Goal: Task Accomplishment & Management: Manage account settings

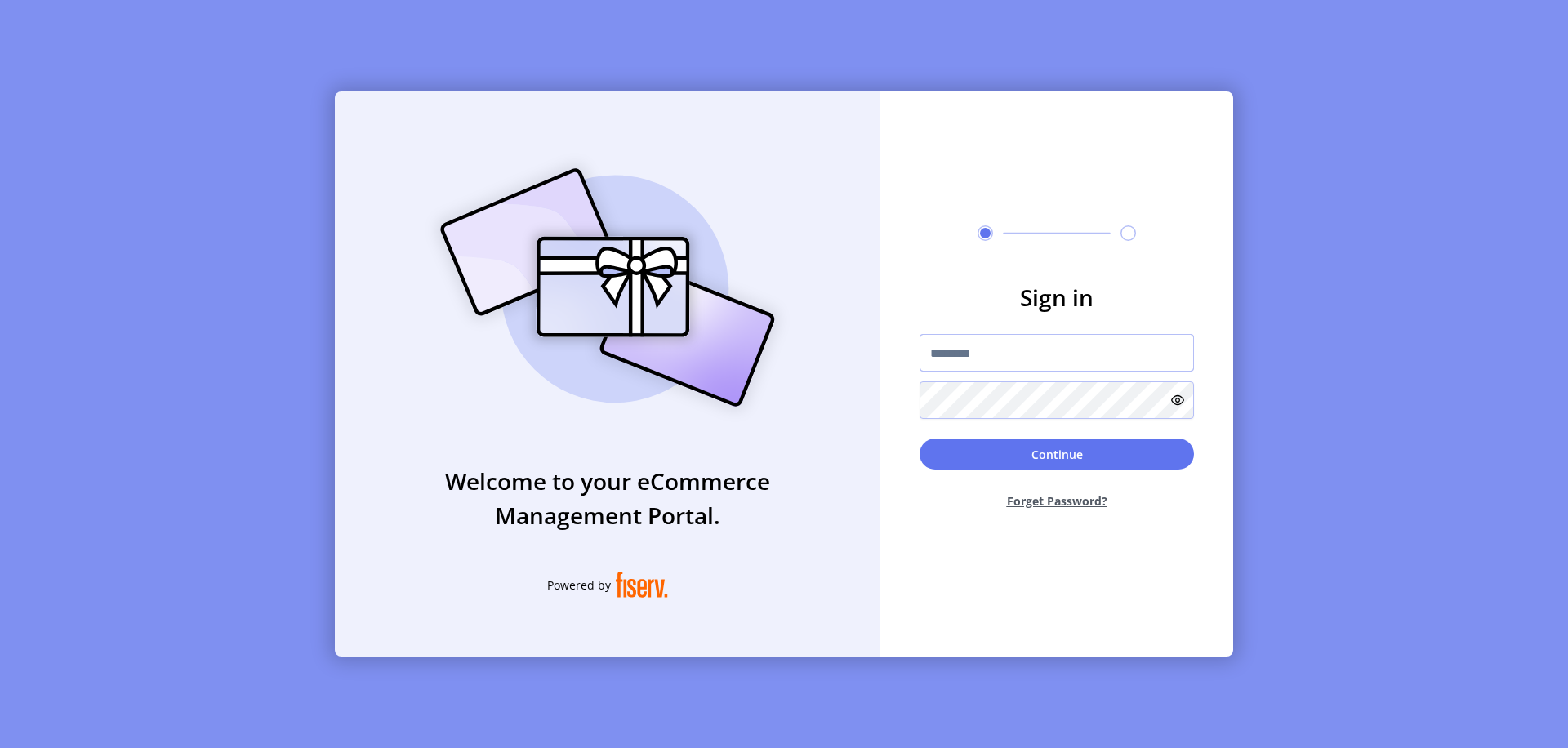
click at [1057, 353] on input "text" at bounding box center [1057, 353] width 274 height 37
type input "**********"
click at [1057, 454] on button "Continue" at bounding box center [1057, 453] width 274 height 31
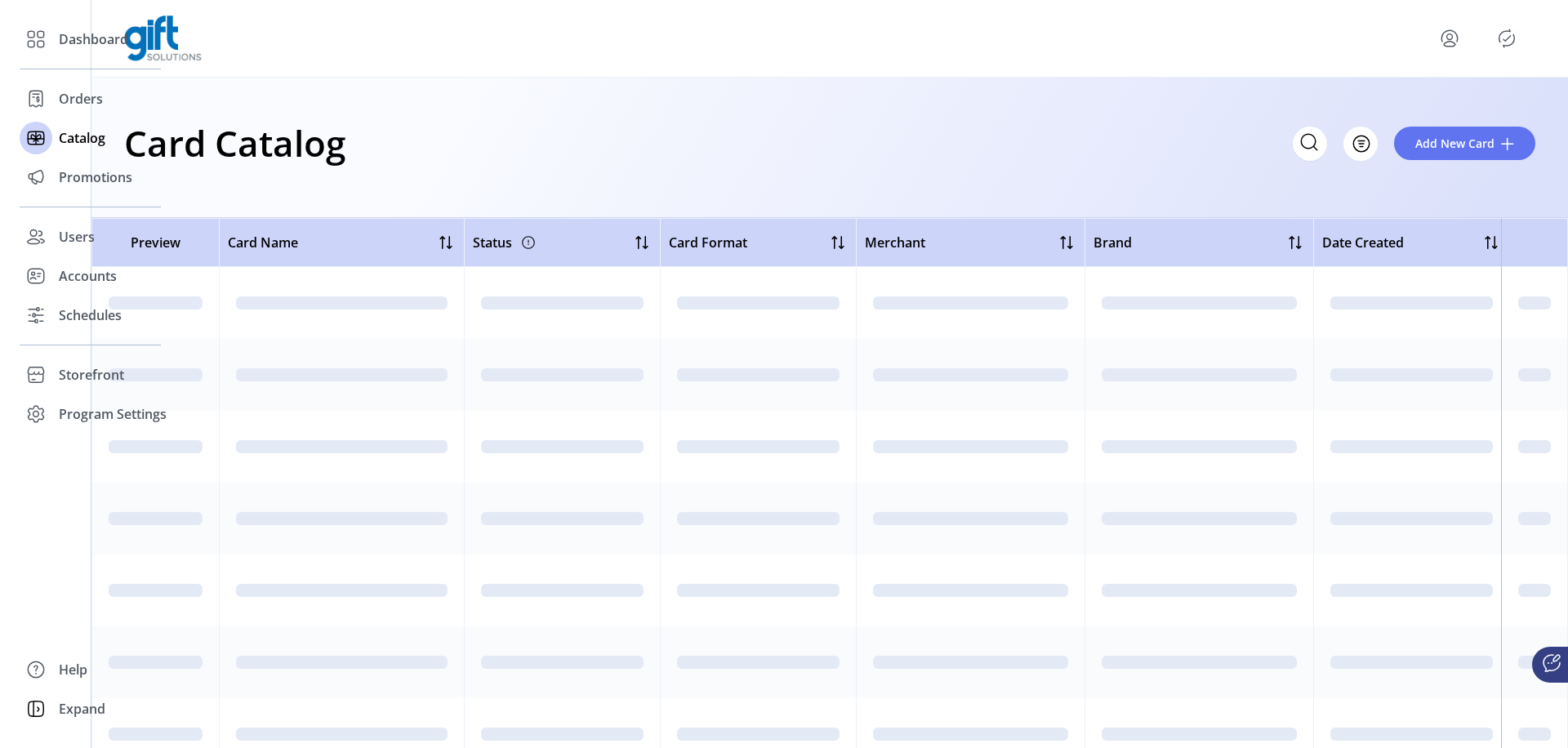
click at [1361, 144] on icon "Filter Button" at bounding box center [1360, 144] width 5 height 0
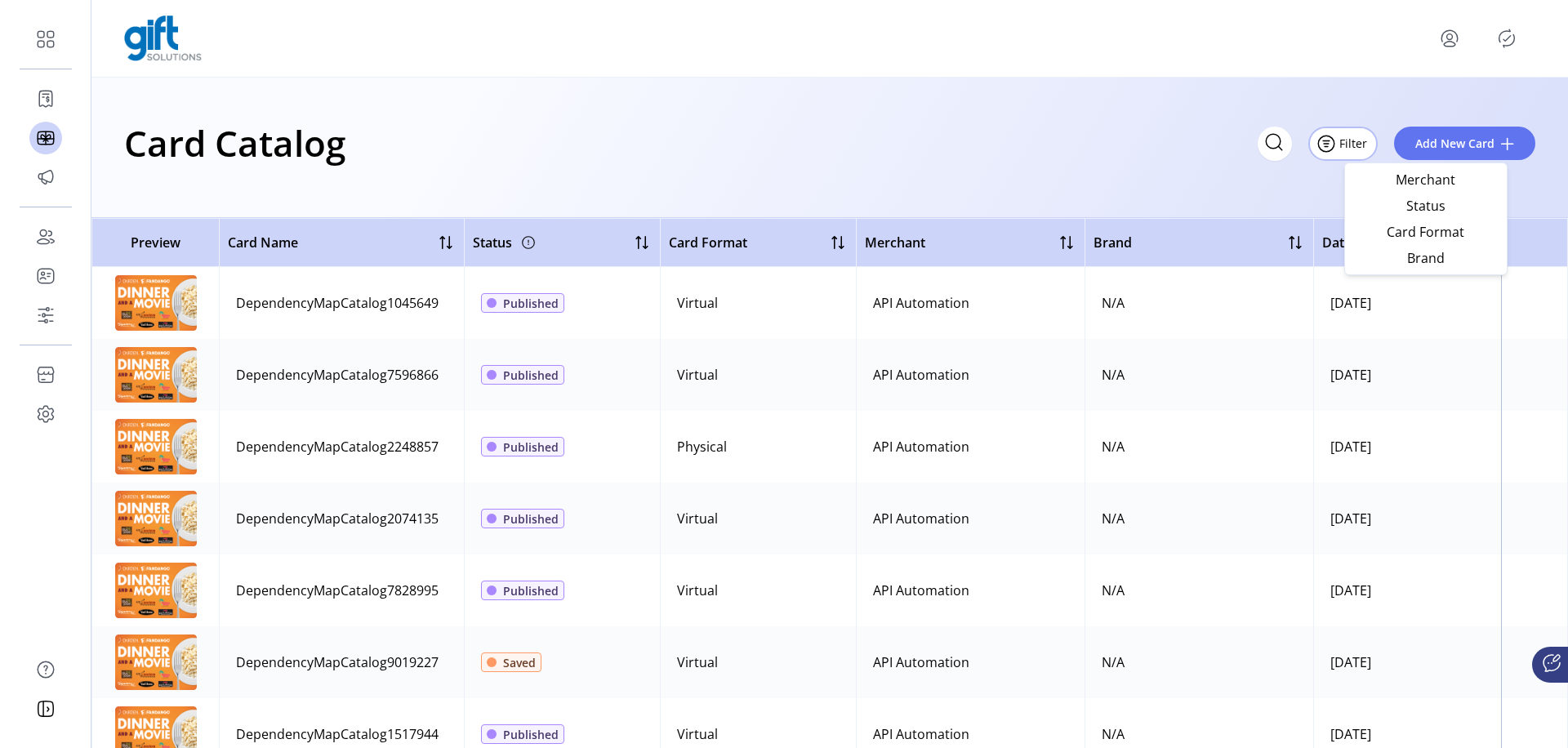
click at [1425, 205] on span "Status" at bounding box center [1426, 205] width 136 height 13
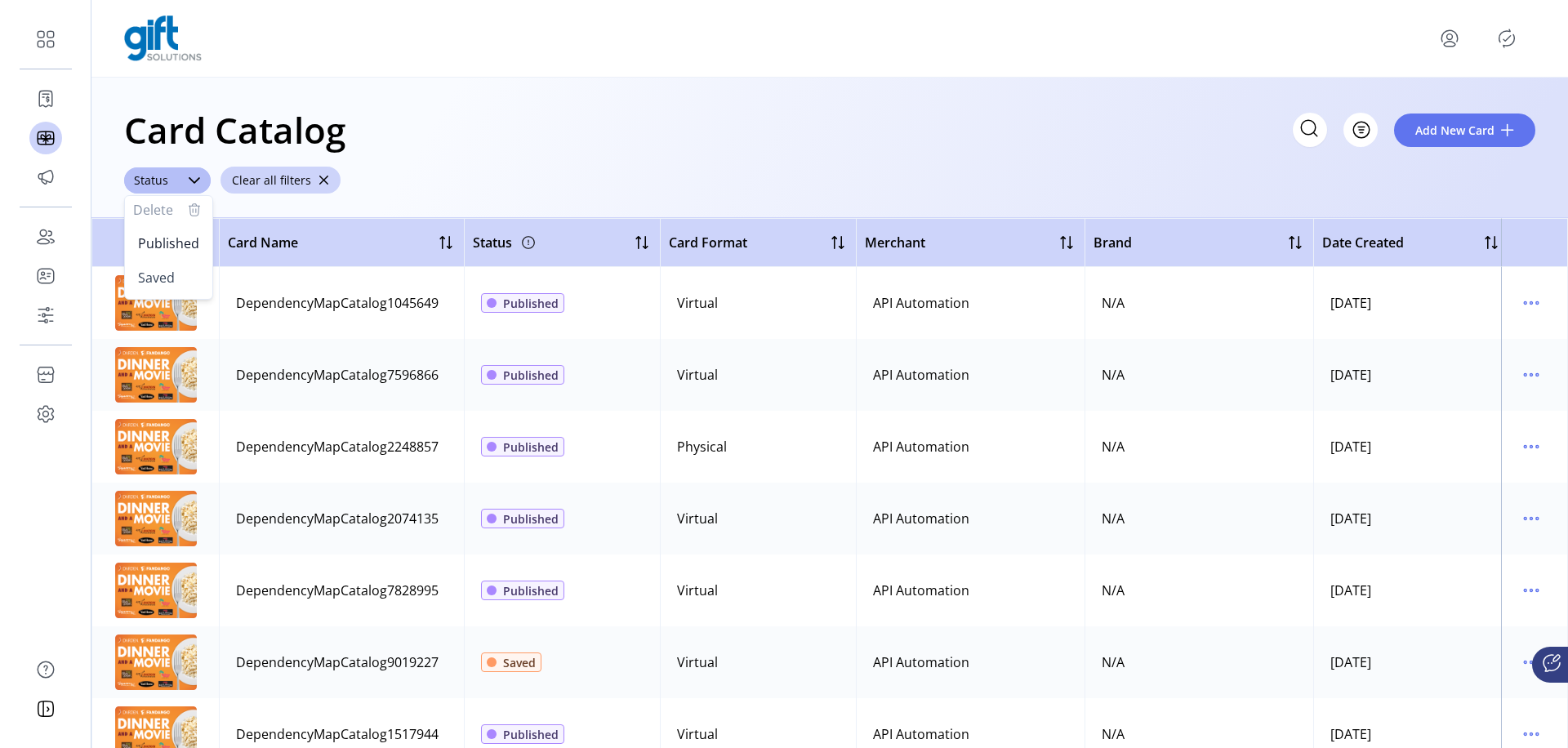
click at [168, 242] on span "Published" at bounding box center [169, 243] width 61 height 18
